Goal: Task Accomplishment & Management: Use online tool/utility

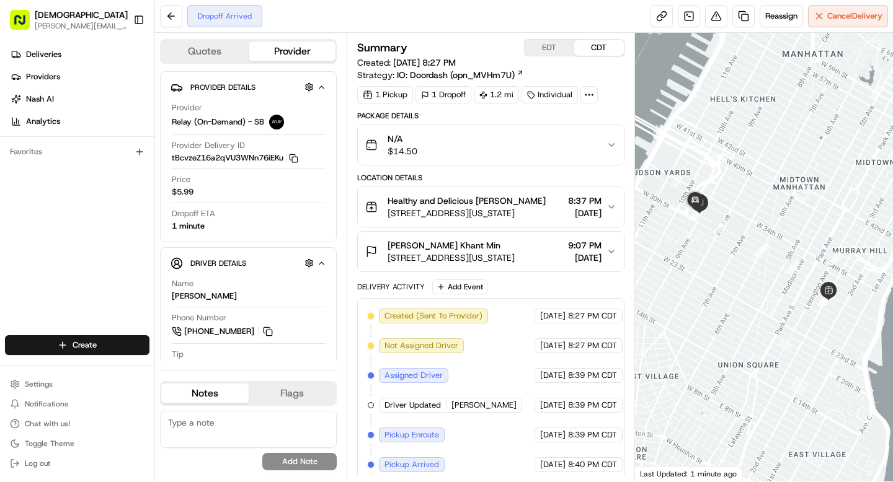
click at [515, 261] on span "[STREET_ADDRESS][US_STATE]" at bounding box center [450, 258] width 127 height 12
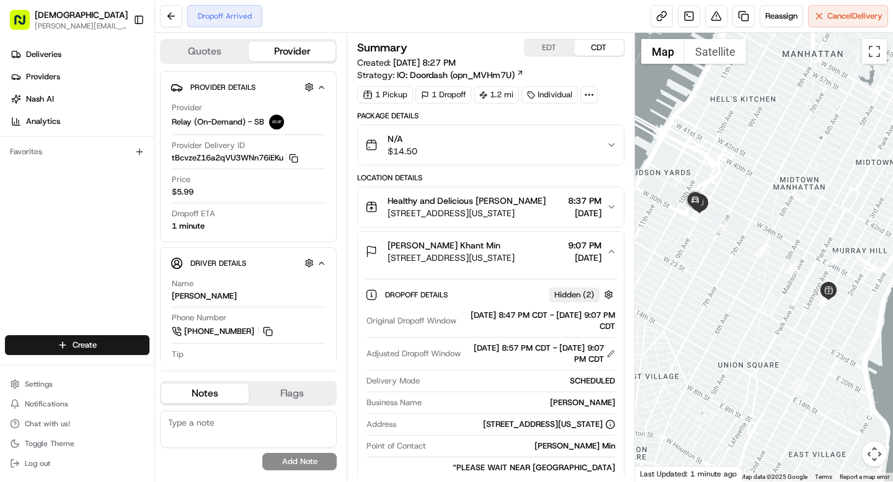
click at [590, 97] on icon at bounding box center [588, 94] width 11 height 11
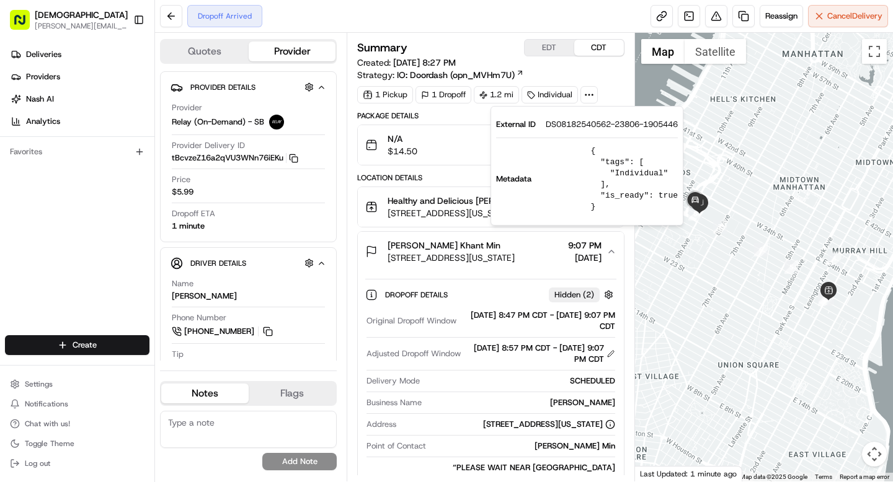
click at [573, 122] on span "DS08182540562-23806-1905446" at bounding box center [612, 124] width 132 height 11
copy span "DS08182540562"
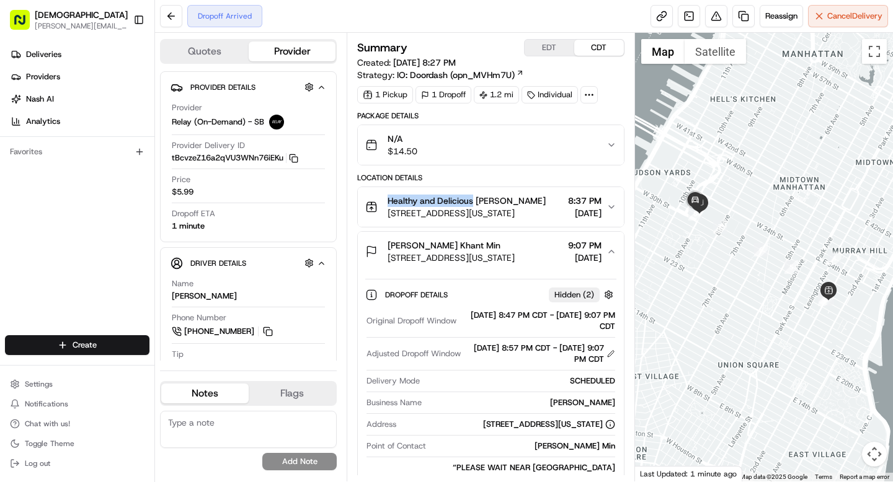
drag, startPoint x: 387, startPoint y: 201, endPoint x: 471, endPoint y: 201, distance: 83.7
click at [471, 201] on span "Healthy and Delicious [PERSON_NAME]" at bounding box center [466, 201] width 158 height 12
copy span "Healthy and Delicious"
drag, startPoint x: 430, startPoint y: 244, endPoint x: 492, endPoint y: 244, distance: 62.0
click at [492, 244] on span "[PERSON_NAME] Khant Min" at bounding box center [443, 245] width 113 height 12
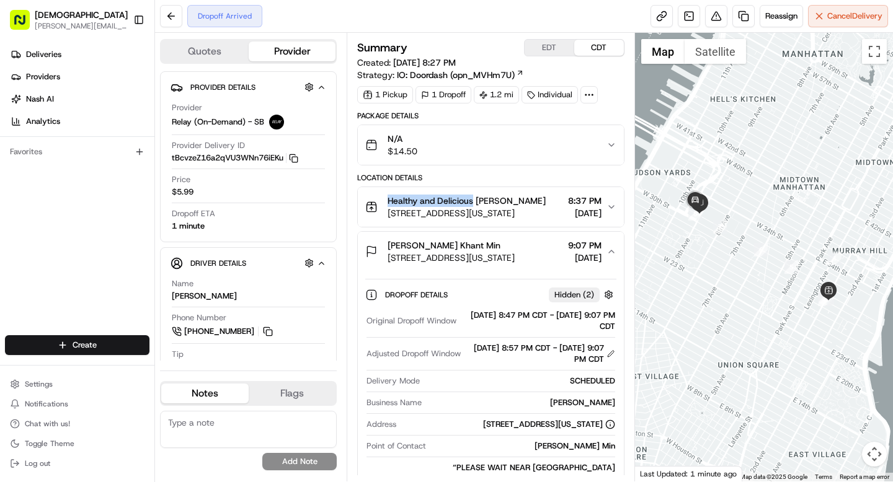
copy span "[PERSON_NAME] Min"
click at [591, 141] on img "button" at bounding box center [592, 144] width 17 height 17
